Goal: Task Accomplishment & Management: Complete application form

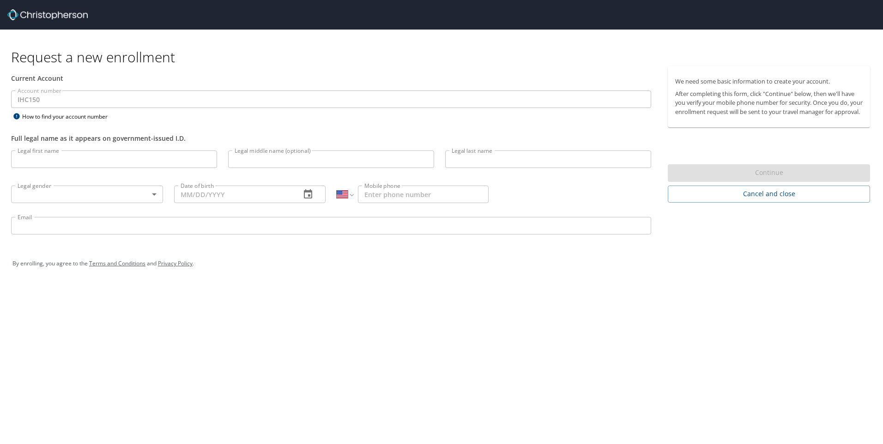
select select "US"
click at [101, 157] on input "Legal first name" at bounding box center [114, 160] width 206 height 18
type input "Polk"
click at [348, 162] on input "Legal middle name (optional)" at bounding box center [331, 160] width 206 height 18
type input "[PERSON_NAME]"
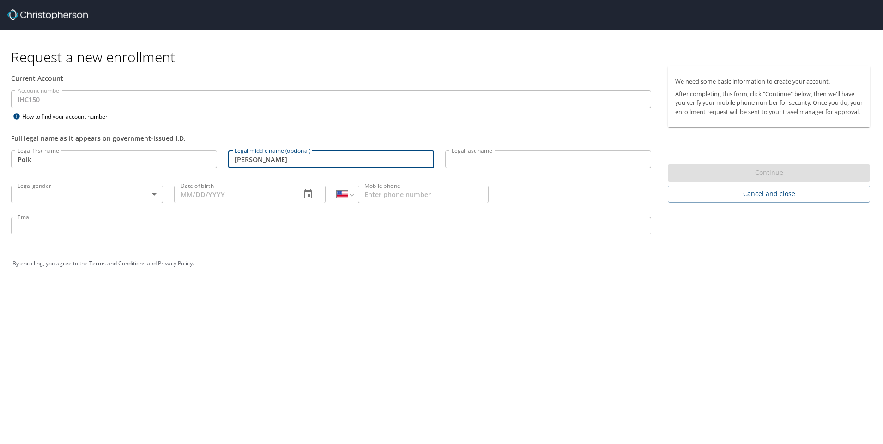
click at [536, 159] on input "Legal last name" at bounding box center [548, 160] width 206 height 18
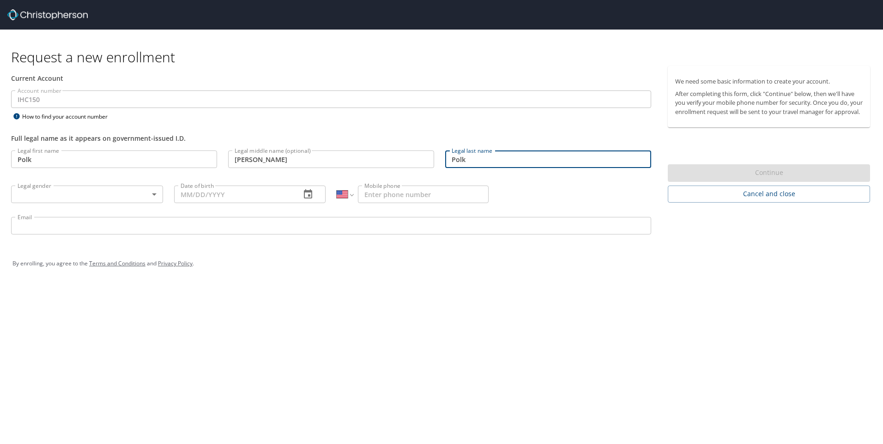
type input "Polk"
click at [45, 158] on input "Polk" at bounding box center [114, 160] width 206 height 18
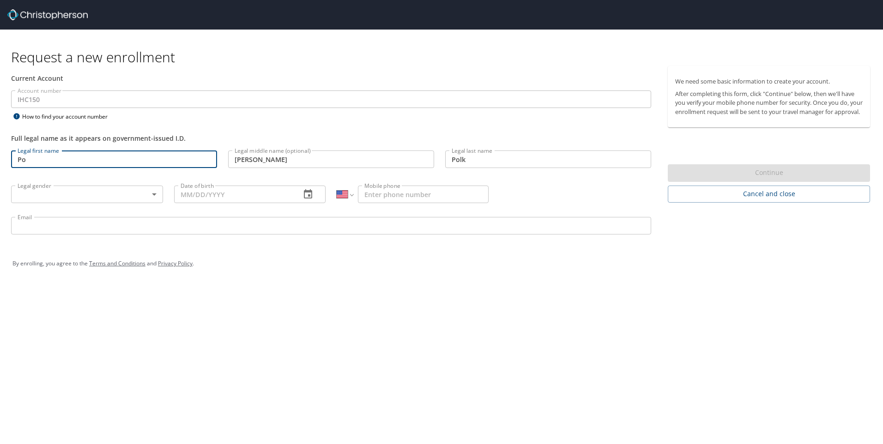
type input "P"
type input "[PERSON_NAME]"
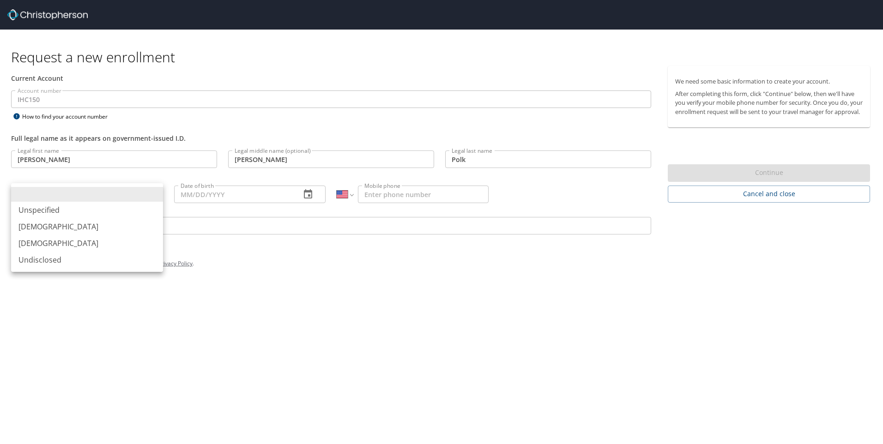
click at [61, 194] on body "Request a new enrollment Current Account Account number IHC150 Account number H…" at bounding box center [441, 222] width 883 height 444
click at [49, 242] on li "[DEMOGRAPHIC_DATA]" at bounding box center [87, 243] width 152 height 17
type input "[DEMOGRAPHIC_DATA]"
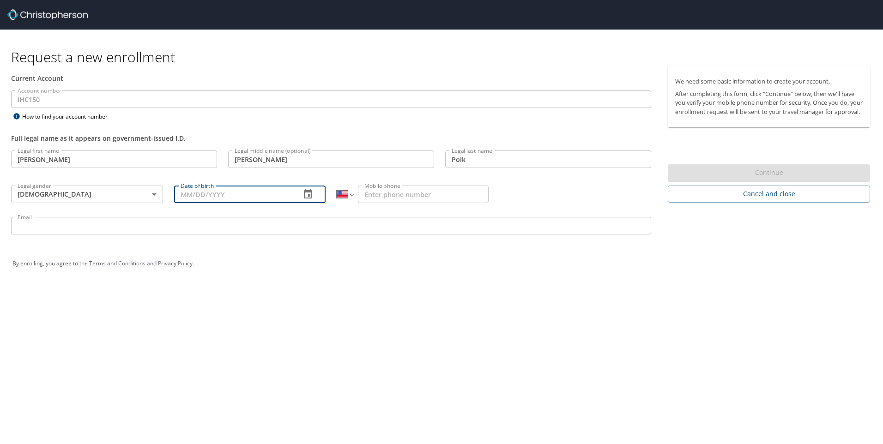
click at [241, 191] on input "Date of birth" at bounding box center [234, 195] width 120 height 18
type input "[DATE]"
click at [395, 196] on input "Mobile phone" at bounding box center [423, 195] width 131 height 18
type input "[PHONE_NUMBER]"
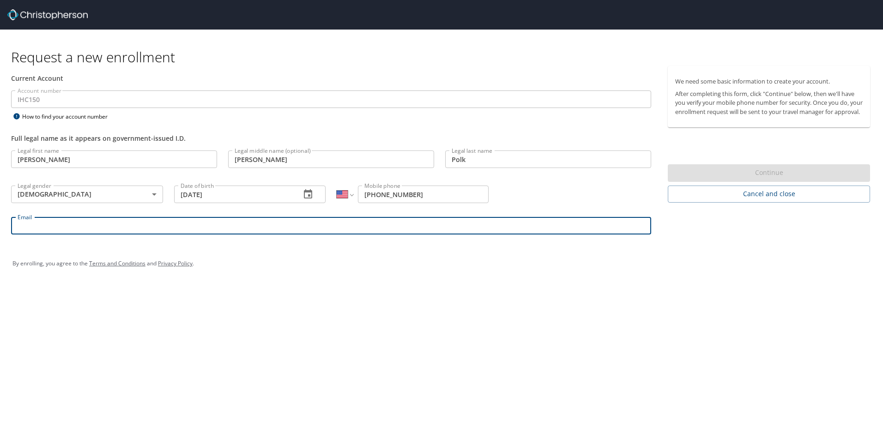
click at [241, 226] on input "Email" at bounding box center [331, 226] width 640 height 18
type input "[PERSON_NAME][EMAIL_ADDRESS][PERSON_NAME][DOMAIN_NAME]"
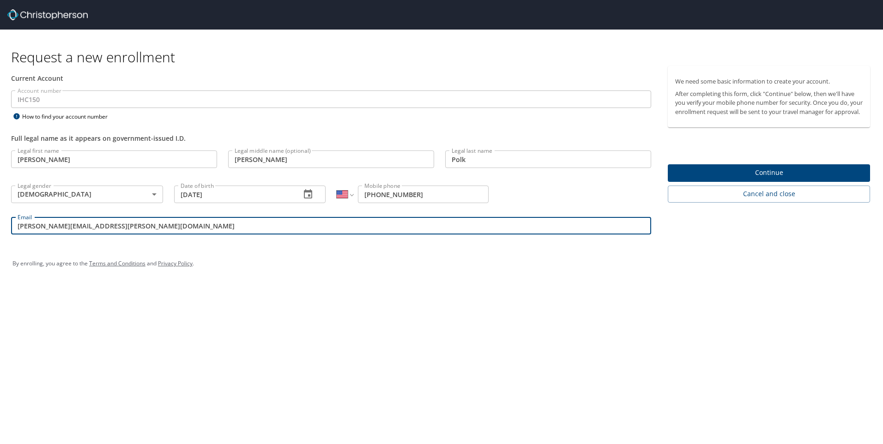
click at [787, 179] on span "Continue" at bounding box center [769, 173] width 188 height 12
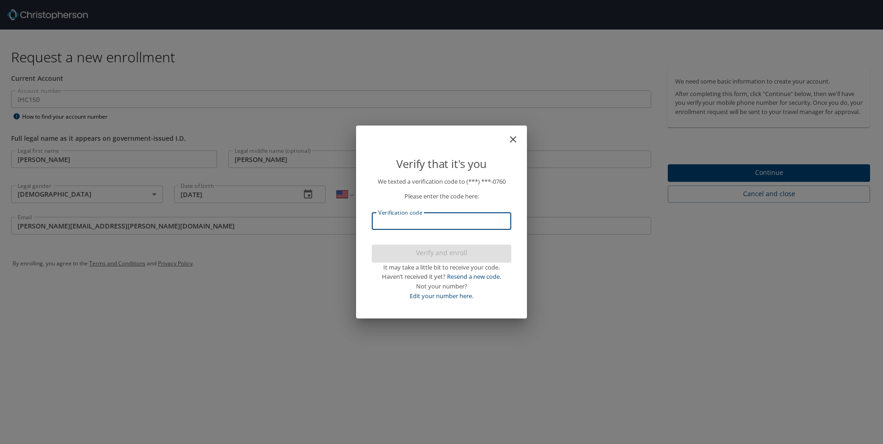
click at [443, 230] on input "Verification code" at bounding box center [442, 222] width 140 height 18
type input "4"
type input "759442"
click at [453, 255] on span "Verify and enroll" at bounding box center [441, 254] width 125 height 12
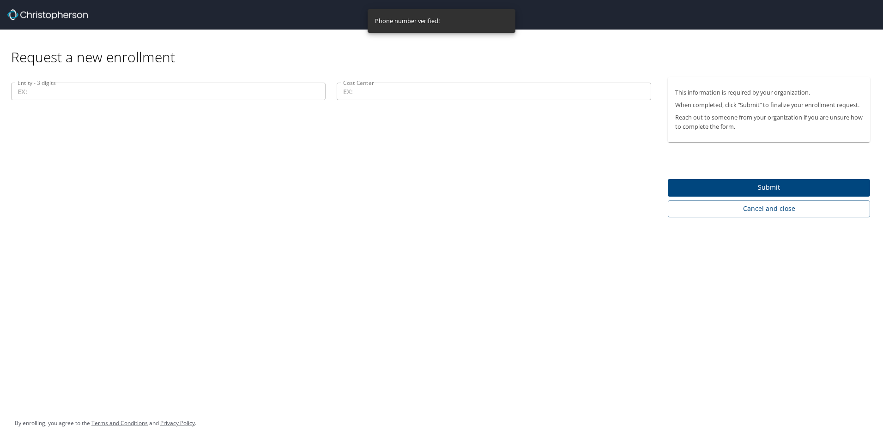
click at [138, 90] on input "Entity - 3 digits" at bounding box center [168, 92] width 315 height 18
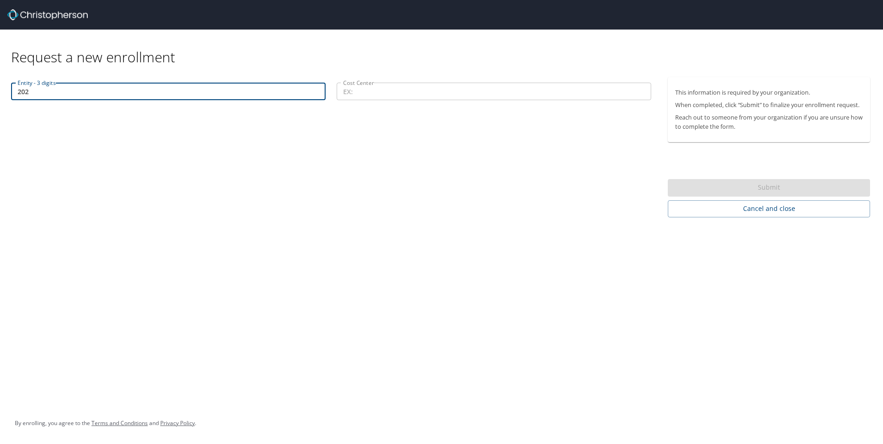
type input "202"
click at [408, 90] on input "Cost Center" at bounding box center [494, 92] width 315 height 18
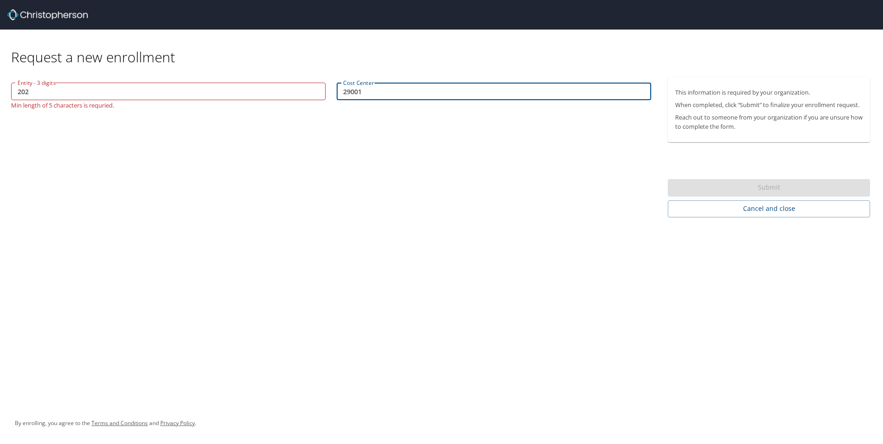
type input "29001"
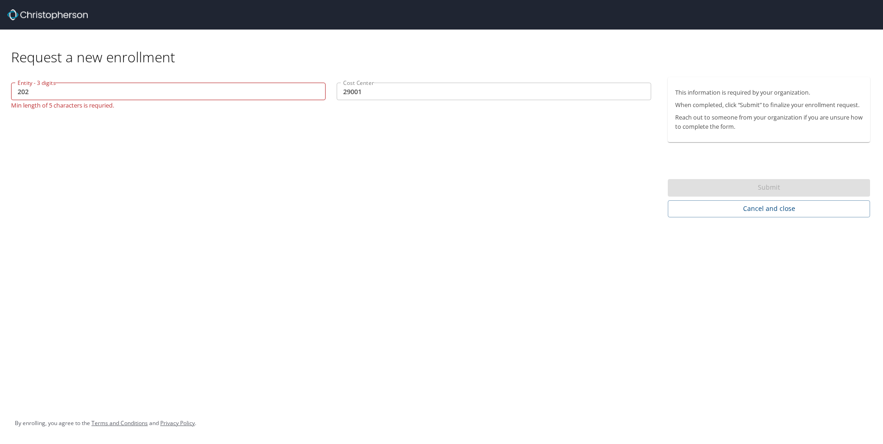
click at [510, 203] on div "Entity - 3 digits 202 Entity - 3 digits Min length of 5 characters is requried.…" at bounding box center [331, 147] width 663 height 140
click at [74, 95] on input "202" at bounding box center [168, 92] width 315 height 18
type input "2"
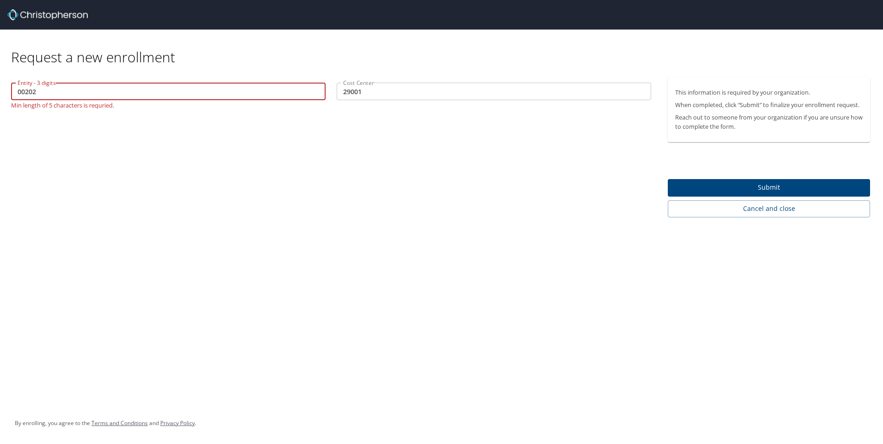
type input "00202"
click at [748, 183] on span "Submit" at bounding box center [769, 188] width 188 height 12
